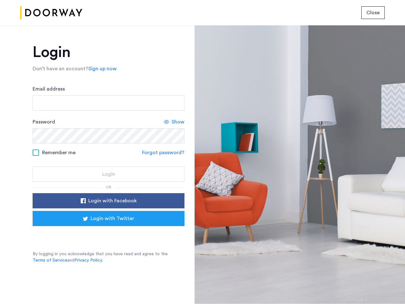
click at [373, 13] on span "Close" at bounding box center [373, 13] width 13 height 8
click at [101, 69] on link "Sign up now" at bounding box center [102, 69] width 28 height 8
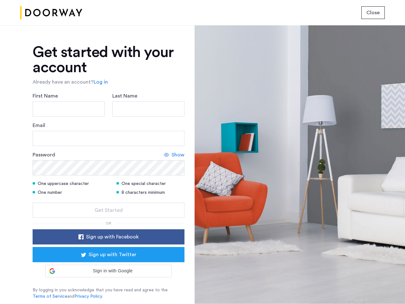
click at [174, 122] on div "Email" at bounding box center [109, 134] width 152 height 24
click at [164, 153] on icon at bounding box center [166, 154] width 5 height 5
click at [109, 201] on form "First Name Last Name Email Password Show One uppercase character One special ch…" at bounding box center [109, 155] width 152 height 126
click at [109, 218] on div "Get started with your account Already have an account? Log in First Name Last N…" at bounding box center [109, 172] width 152 height 255
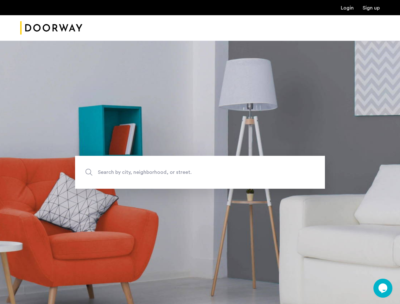
click at [383, 288] on icon "$i18n('chat', 'chat_widget')" at bounding box center [382, 287] width 9 height 9
